Goal: Task Accomplishment & Management: Manage account settings

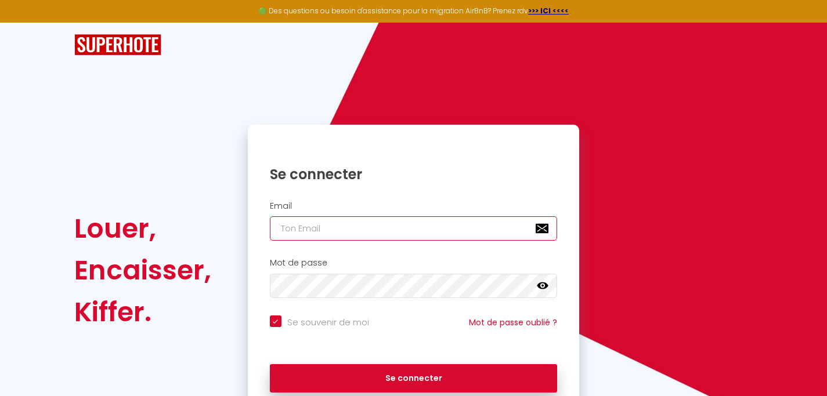
click at [333, 236] on input "email" at bounding box center [414, 228] width 288 height 24
click at [335, 233] on input "email" at bounding box center [414, 228] width 288 height 24
click at [336, 233] on input "email" at bounding box center [414, 228] width 288 height 24
type input "[EMAIL_ADDRESS][DOMAIN_NAME]"
checkbox input "true"
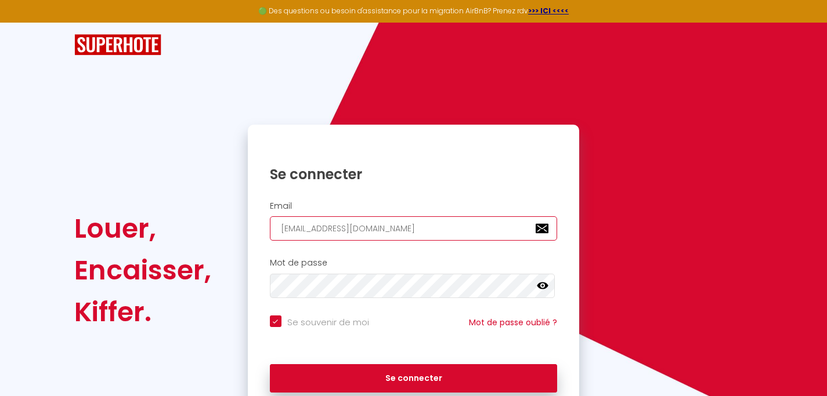
drag, startPoint x: 460, startPoint y: 233, endPoint x: 78, endPoint y: 242, distance: 382.4
click at [270, 241] on input "[EMAIL_ADDRESS][DOMAIN_NAME]" at bounding box center [414, 228] width 288 height 24
drag, startPoint x: 433, startPoint y: 232, endPoint x: 48, endPoint y: 227, distance: 385.8
click at [270, 227] on input "[EMAIL_ADDRESS][DOMAIN_NAME]" at bounding box center [414, 228] width 288 height 24
drag, startPoint x: 423, startPoint y: 230, endPoint x: 479, endPoint y: 238, distance: 56.9
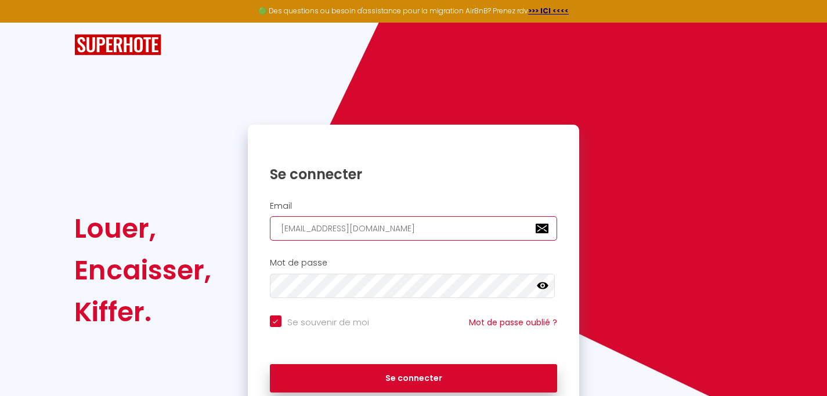
click at [479, 238] on input "[EMAIL_ADDRESS][DOMAIN_NAME]" at bounding box center [414, 228] width 288 height 24
type input "m"
checkbox input "true"
type input "ma"
checkbox input "true"
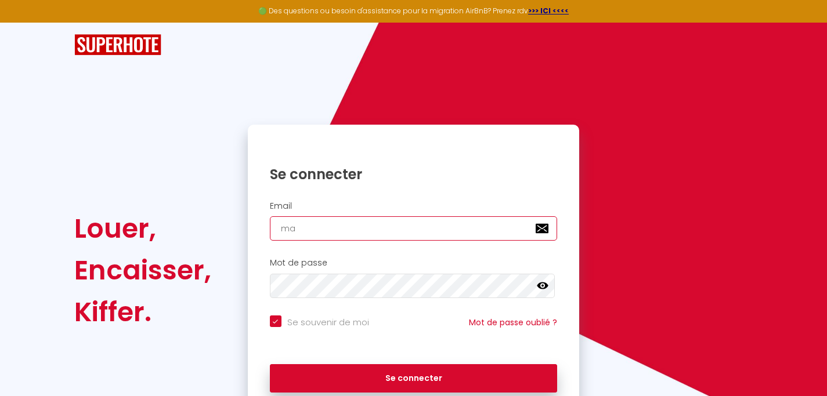
type input "mar"
checkbox input "true"
type input "mari"
checkbox input "true"
type input "marin"
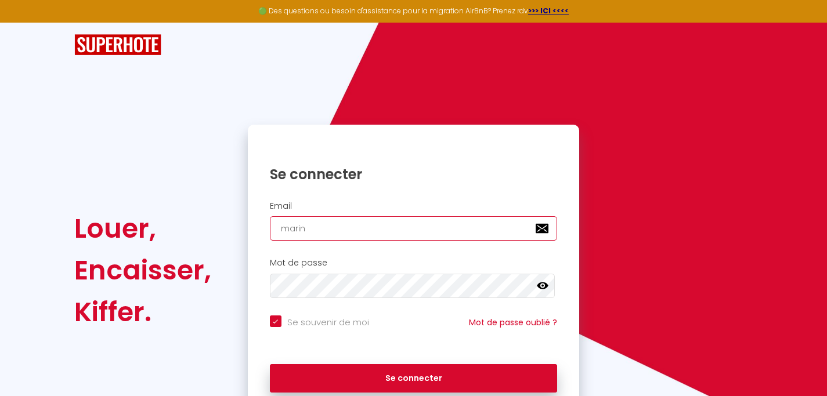
checkbox input "true"
type input "marine"
checkbox input "true"
type input "[EMAIL_ADDRESS][DOMAIN_NAME]"
checkbox input "true"
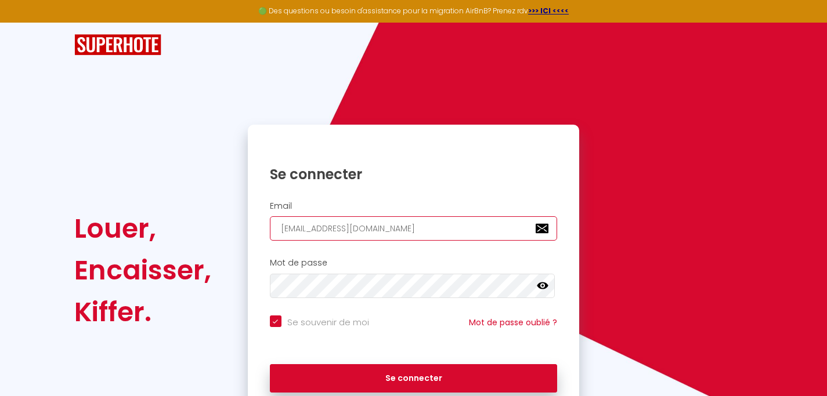
type input "[EMAIL_ADDRESS][DOMAIN_NAME]"
click at [540, 292] on icon at bounding box center [543, 286] width 12 height 12
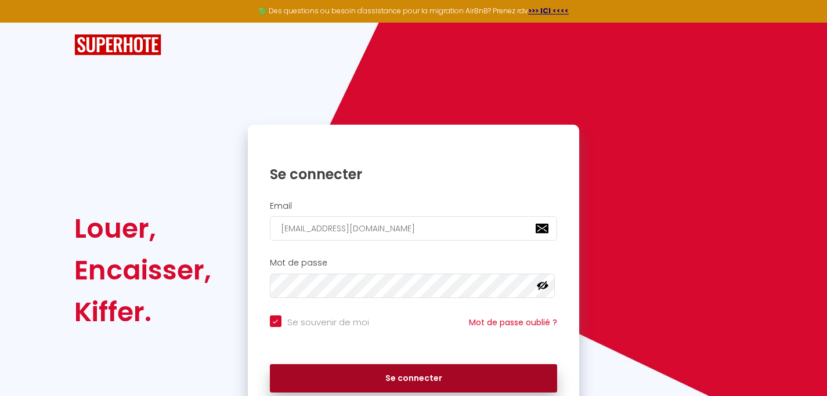
click at [412, 392] on button "Se connecter" at bounding box center [414, 378] width 288 height 29
checkbox input "true"
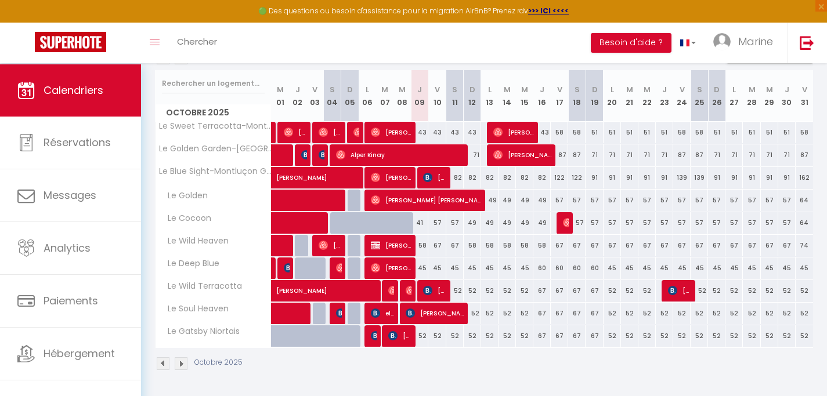
scroll to position [154, 0]
click at [386, 225] on div at bounding box center [390, 230] width 17 height 22
type input "49"
type input "[DATE]"
type input "Mer 08 Octobre 2025"
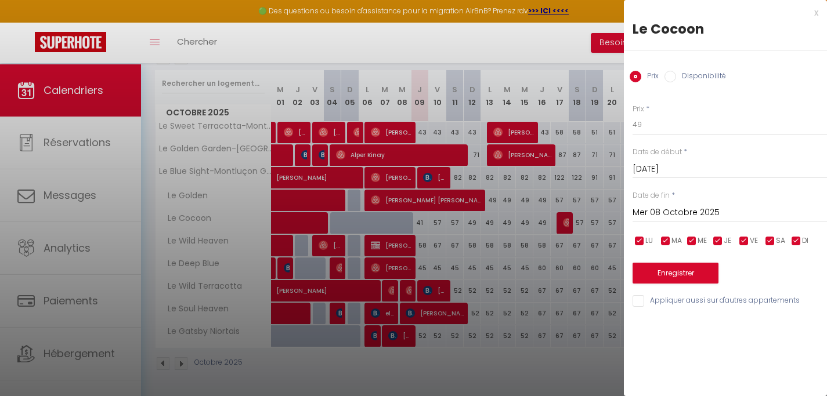
click at [822, 13] on div "x Le Cocoon Prix Disponibilité Prix * 49 Statut * Disponible Indisponible Date …" at bounding box center [725, 160] width 203 height 320
click at [817, 13] on div "x" at bounding box center [721, 13] width 194 height 14
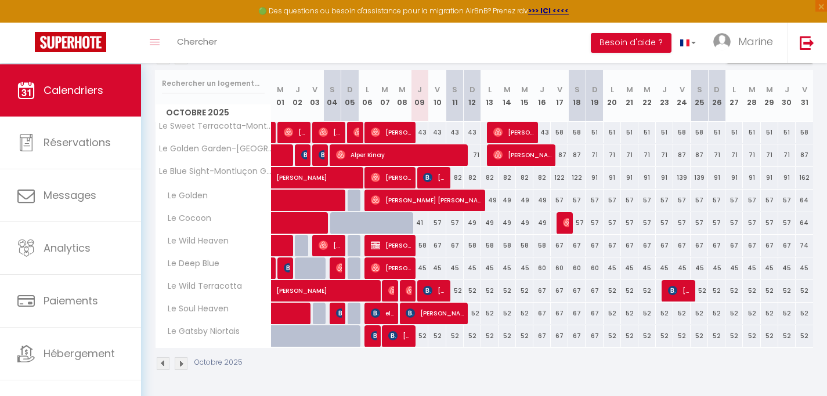
click at [164, 367] on img at bounding box center [163, 363] width 13 height 13
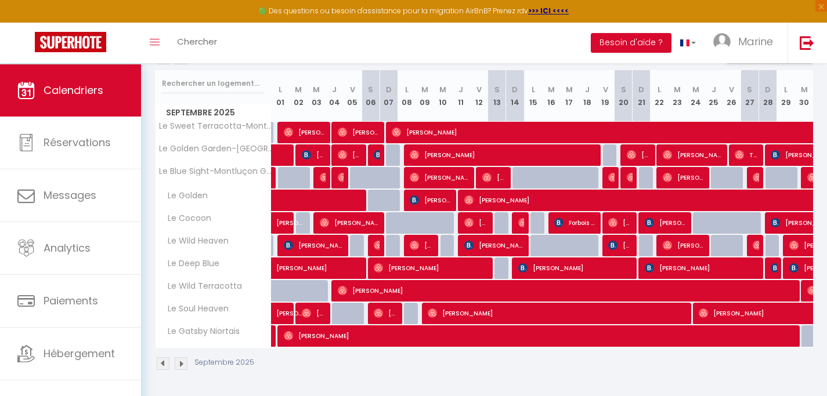
click at [620, 245] on span "[PERSON_NAME]" at bounding box center [620, 245] width 24 height 22
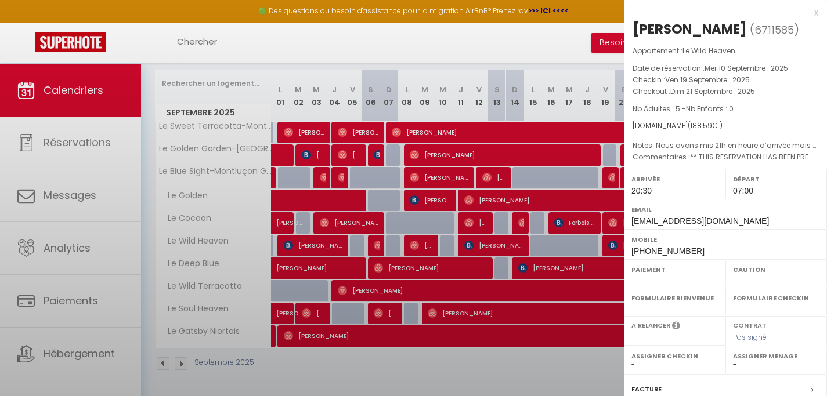
select select "OK"
select select "1"
select select "0"
select select "1"
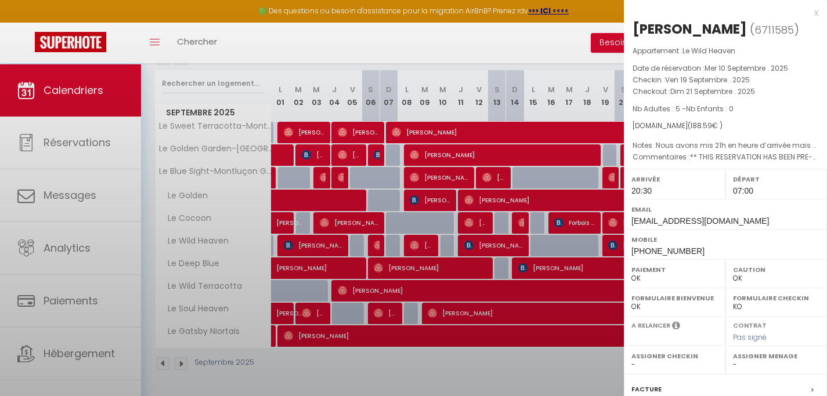
select select
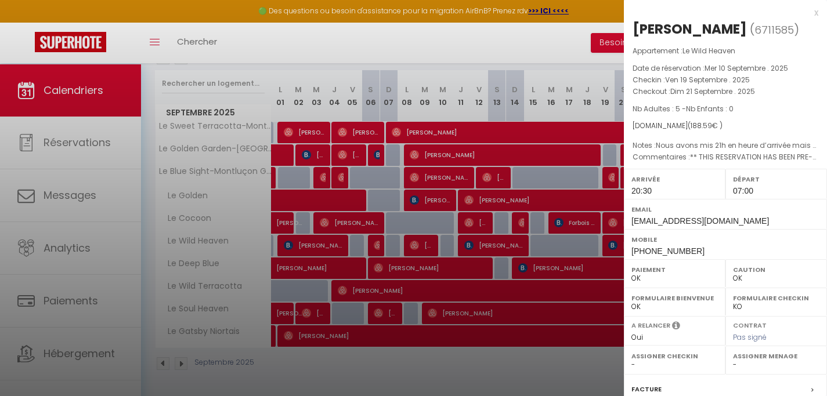
click at [809, 15] on div "x [PERSON_NAME] ( 6711585 ) Appartement : Le Wild Heaven Date de réservation : …" at bounding box center [725, 270] width 203 height 541
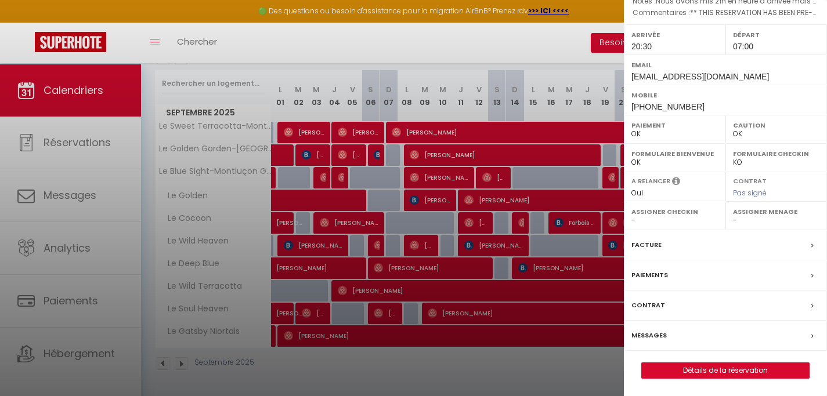
scroll to position [198, 0]
click at [527, 372] on div at bounding box center [413, 198] width 827 height 396
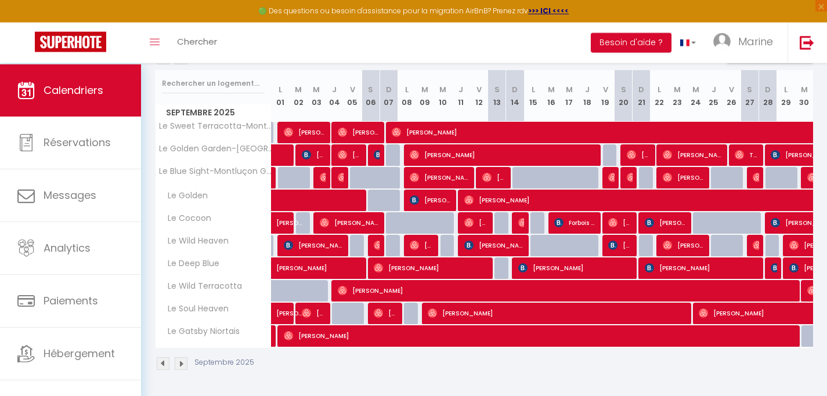
scroll to position [143, 0]
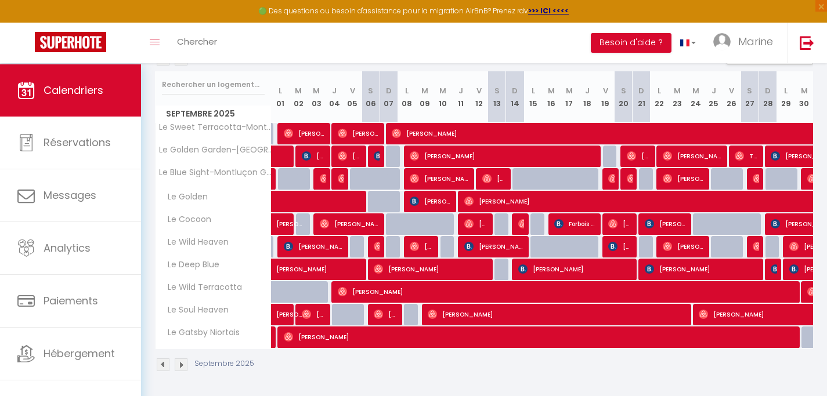
click at [504, 258] on span "[PERSON_NAME]" at bounding box center [494, 247] width 60 height 22
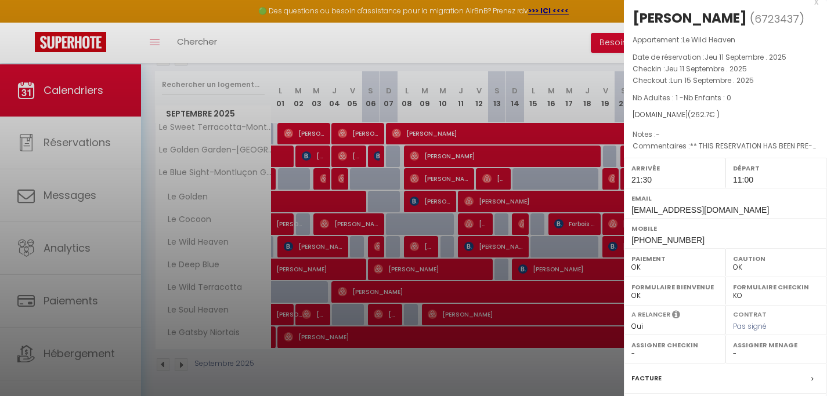
scroll to position [0, 0]
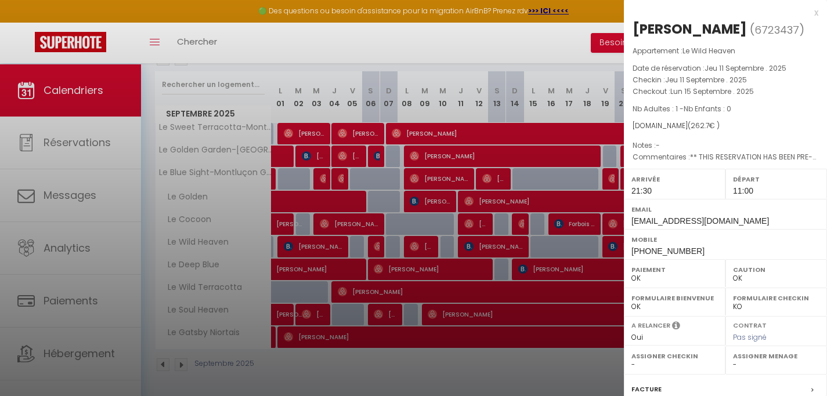
click at [806, 13] on div "x" at bounding box center [721, 13] width 194 height 14
